Goal: Check status: Check status

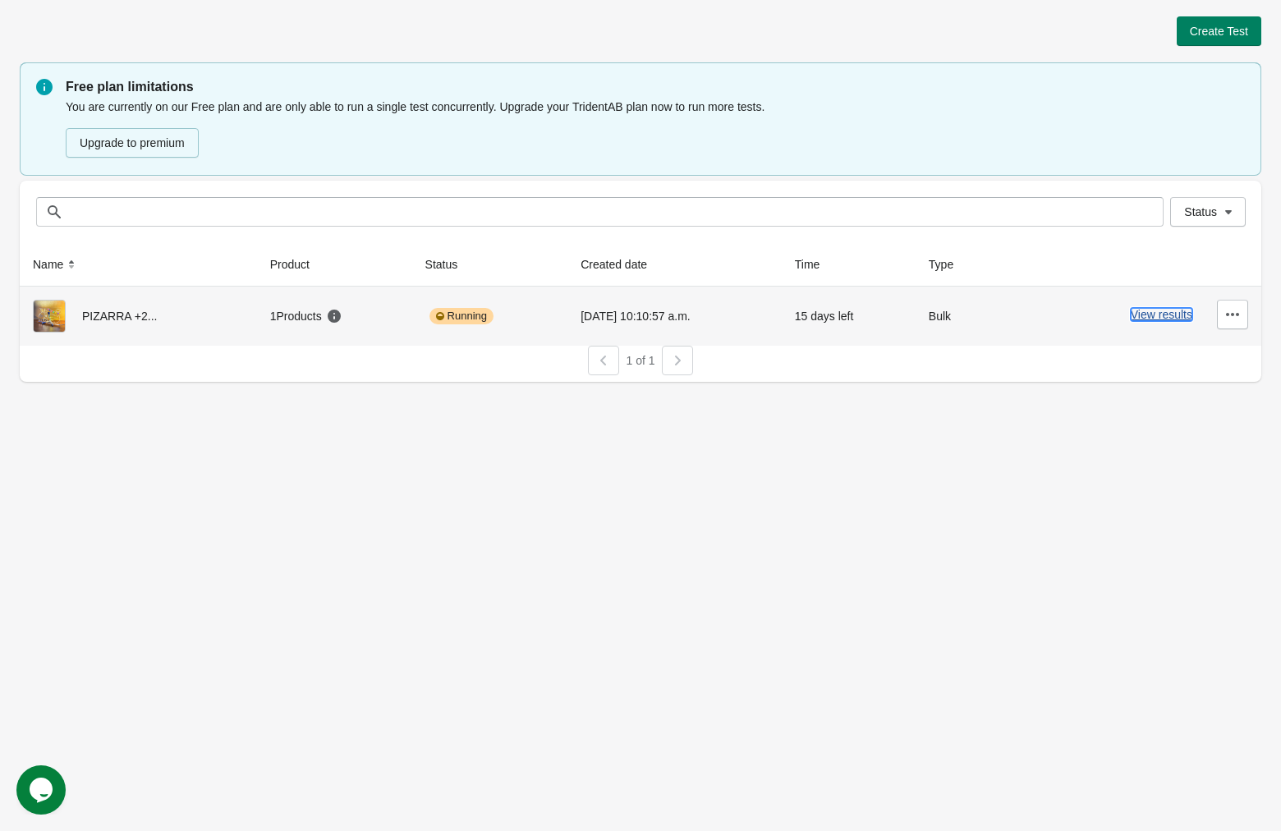
click at [1150, 319] on button "View results" at bounding box center [1161, 314] width 62 height 13
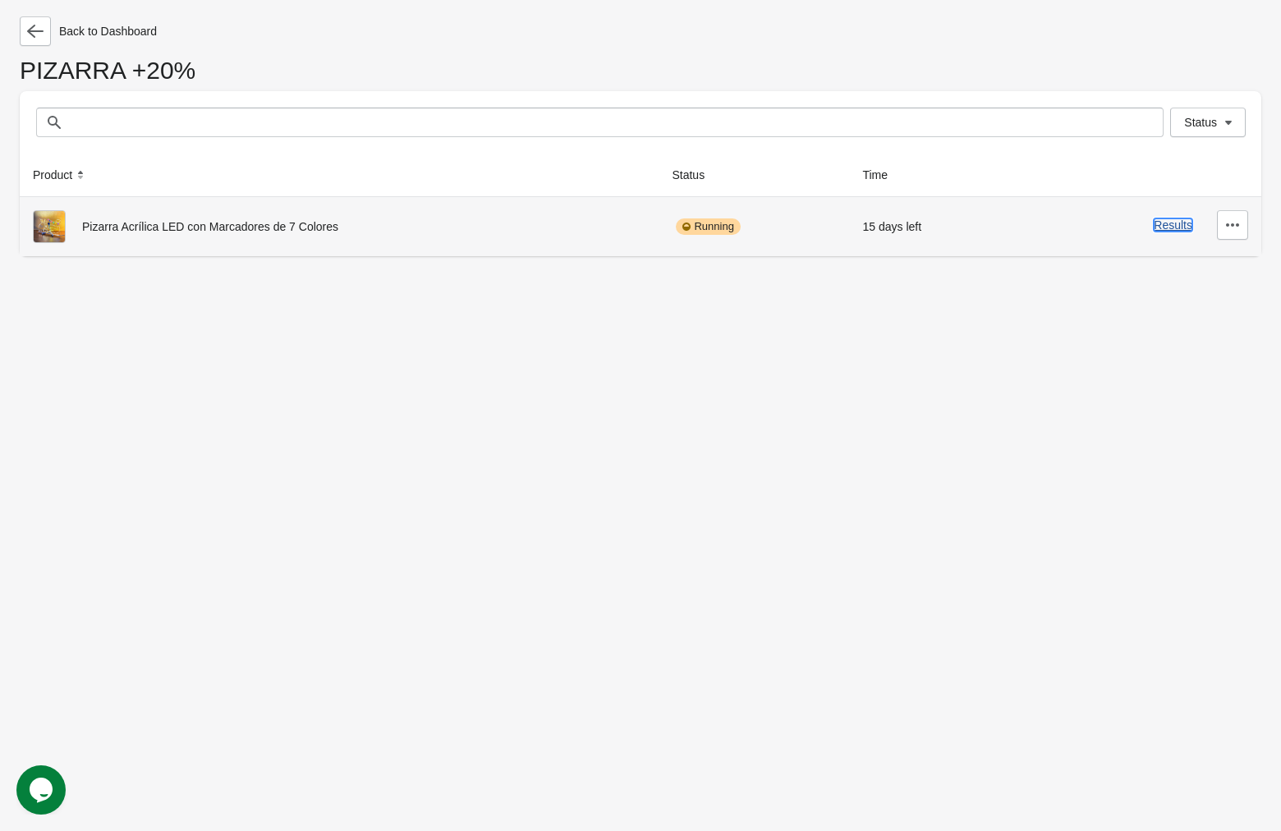
click at [1167, 224] on button "Results" at bounding box center [1172, 224] width 39 height 13
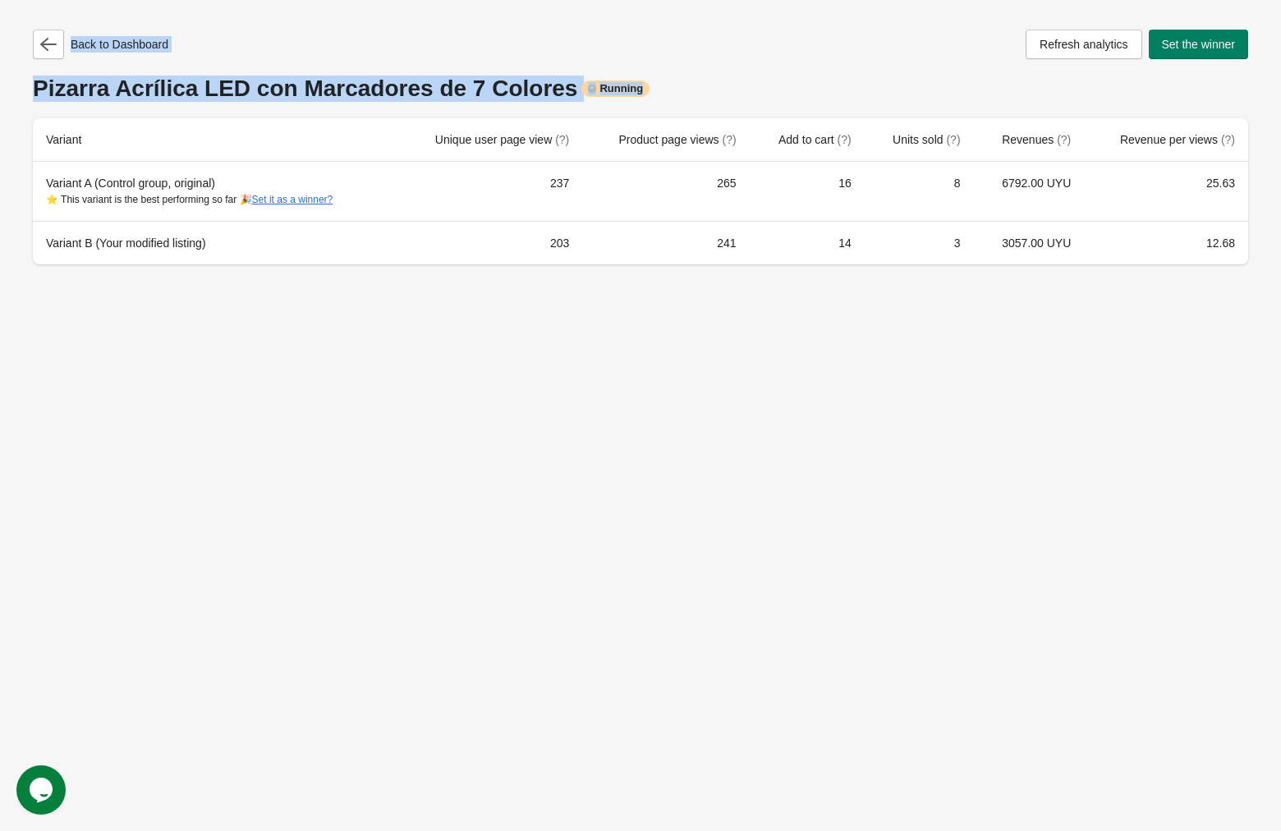
drag, startPoint x: 470, startPoint y: 55, endPoint x: 1248, endPoint y: 253, distance: 802.2
click at [1248, 253] on div "Back to Dashboard Refresh analytics Set the winner Pizarra Acrílica LED con Mar…" at bounding box center [640, 142] width 1241 height 284
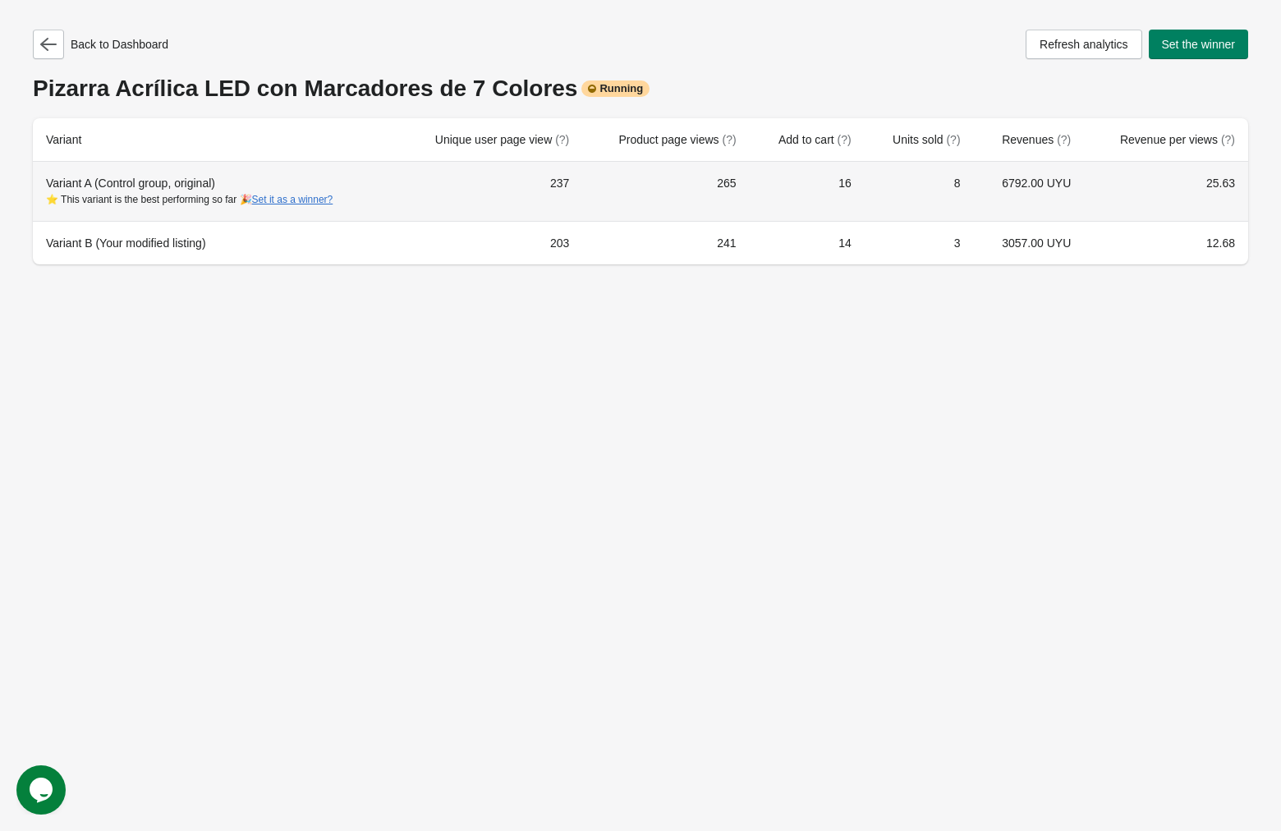
drag, startPoint x: 1248, startPoint y: 253, endPoint x: 756, endPoint y: 192, distance: 495.5
click at [756, 192] on div "Back to Dashboard Refresh analytics Set the winner Pizarra Acrílica LED con Mar…" at bounding box center [640, 142] width 1241 height 284
